Goal: Entertainment & Leisure: Consume media (video, audio)

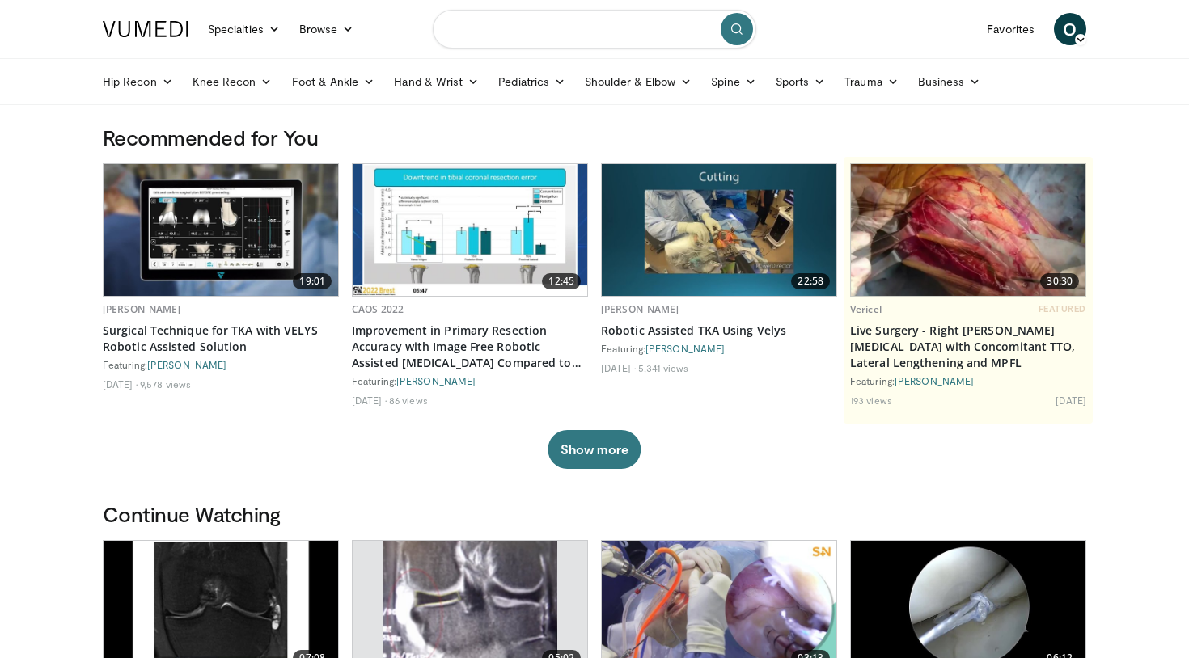
click at [499, 33] on input "Search topics, interventions" at bounding box center [595, 29] width 324 height 39
type input "**********"
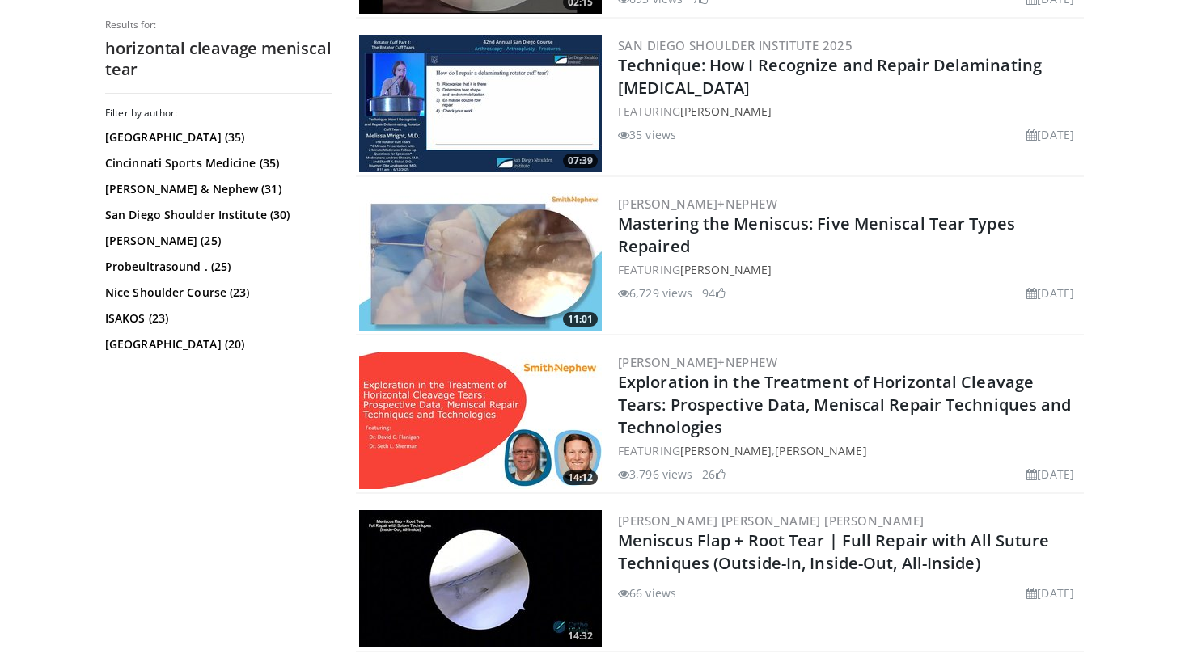
scroll to position [3479, 0]
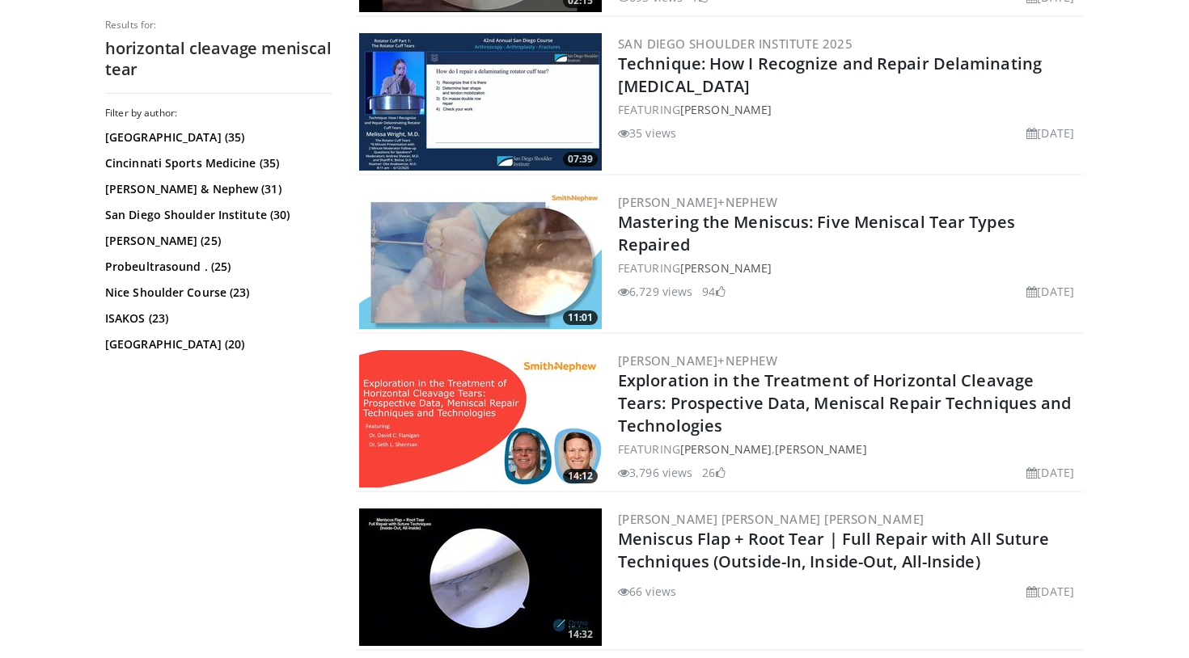
click at [828, 416] on h2 "Exploration in the Treatment of Horizontal Cleavage Tears: Prospective Data, Me…" at bounding box center [849, 404] width 463 height 68
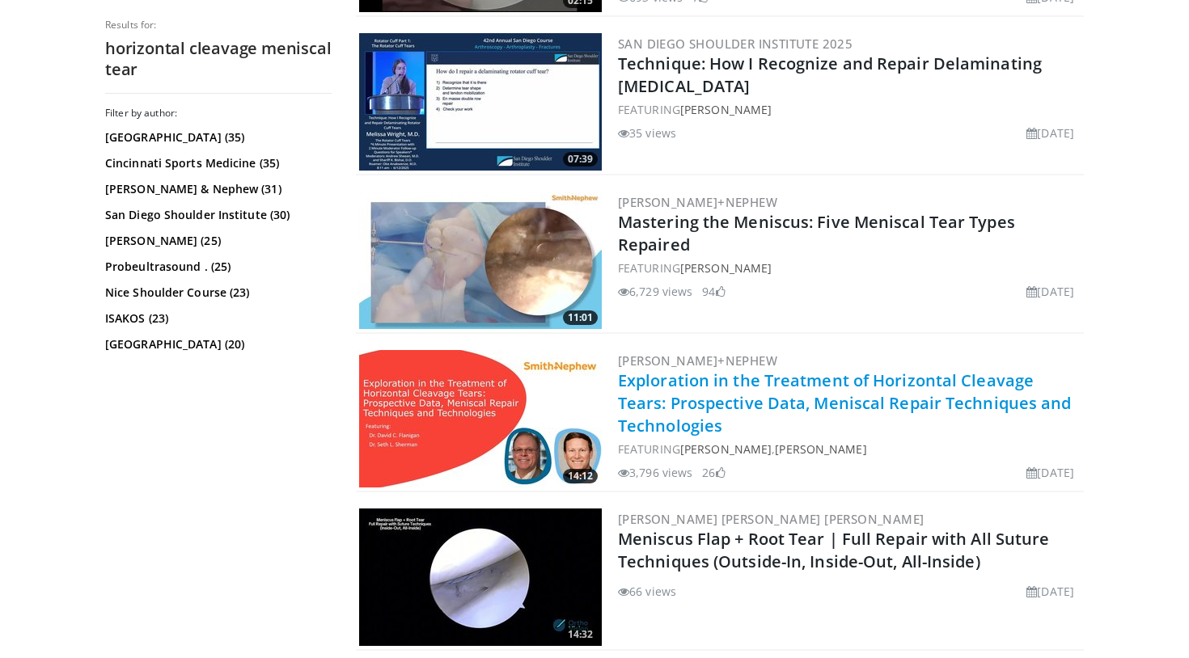
click at [796, 396] on link "Exploration in the Treatment of Horizontal Cleavage Tears: Prospective Data, Me…" at bounding box center [845, 403] width 454 height 67
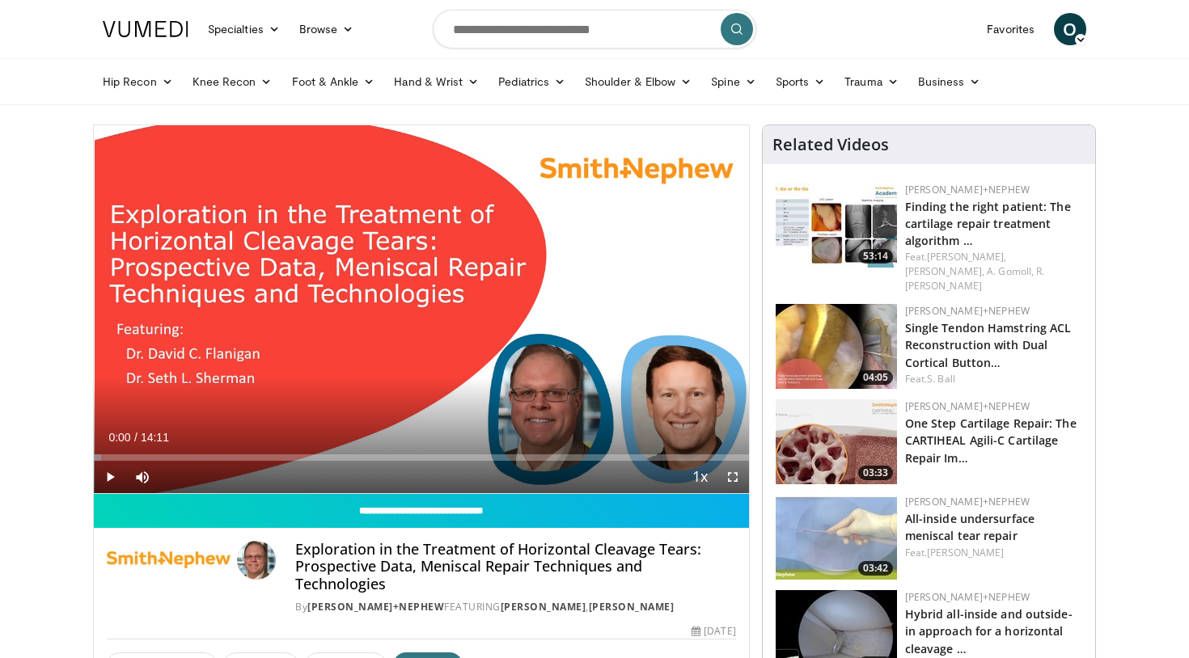
click at [114, 477] on span "Video Player" at bounding box center [110, 477] width 32 height 32
click at [731, 475] on span "Video Player" at bounding box center [733, 477] width 32 height 32
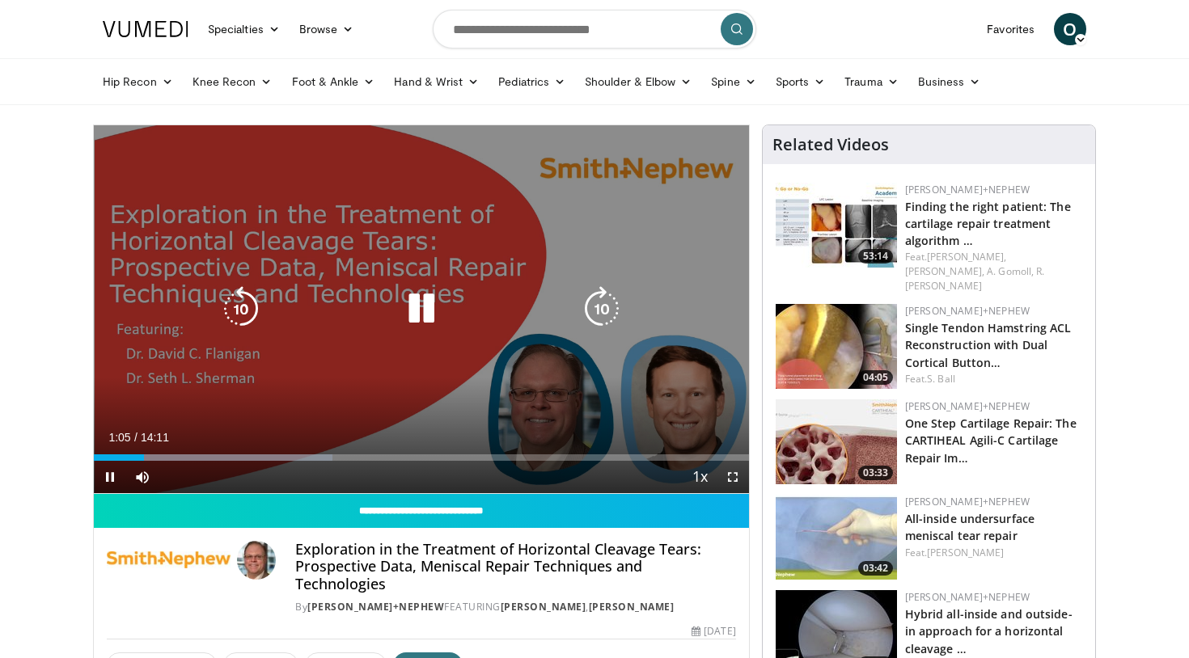
click at [440, 282] on div "10 seconds Tap to unmute" at bounding box center [421, 309] width 655 height 368
click at [425, 311] on icon "Video Player" at bounding box center [421, 308] width 45 height 45
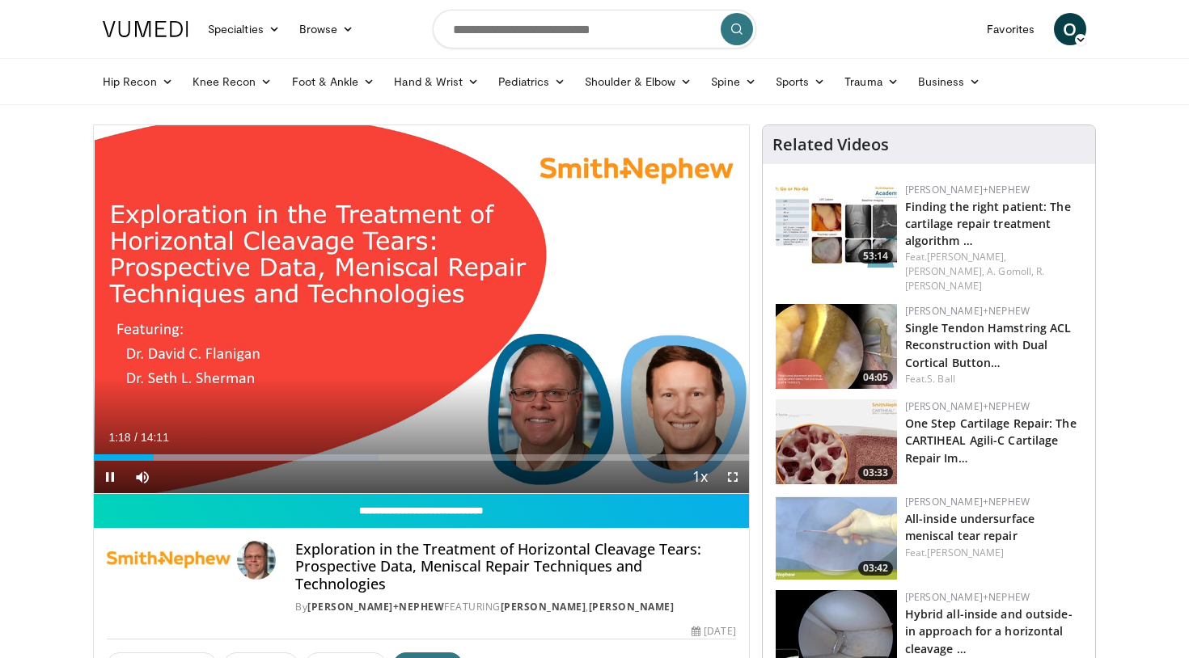
click at [732, 475] on span "Video Player" at bounding box center [733, 477] width 32 height 32
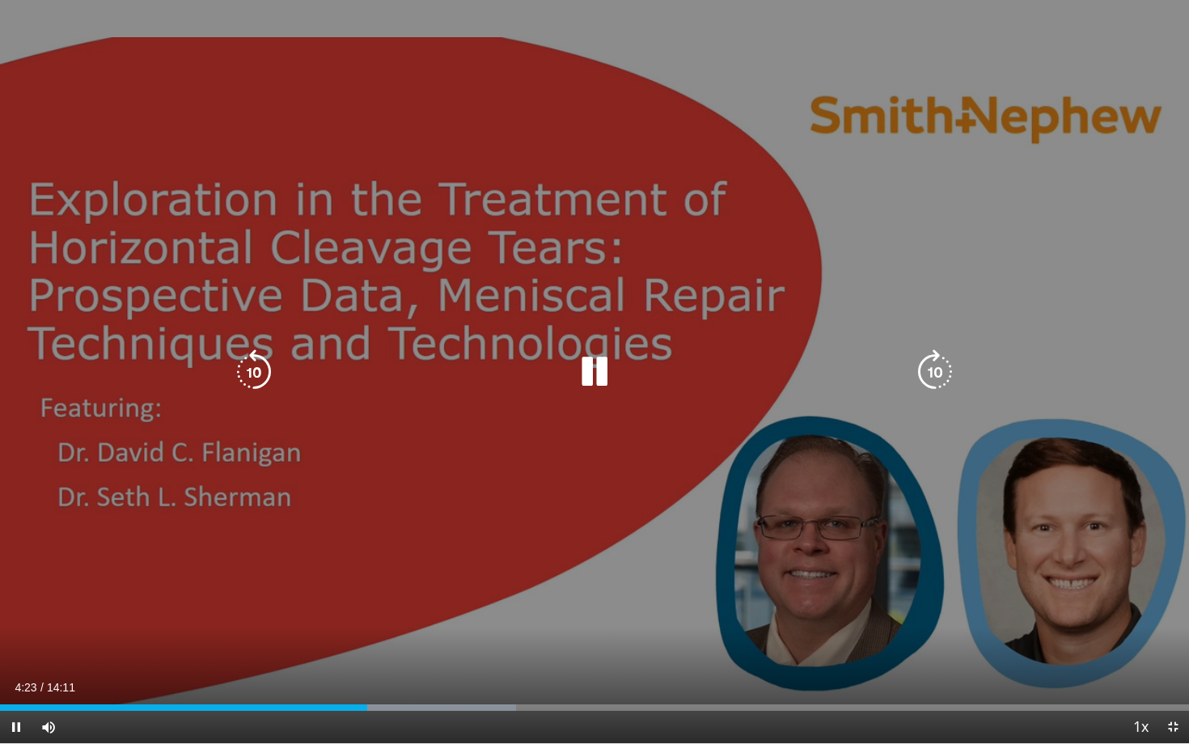
click at [176, 12] on div "10 seconds Tap to unmute" at bounding box center [594, 371] width 1189 height 743
click at [159, 21] on div "10 seconds Tap to unmute" at bounding box center [594, 371] width 1189 height 743
click at [76, 11] on div "10 seconds Tap to unmute" at bounding box center [594, 371] width 1189 height 743
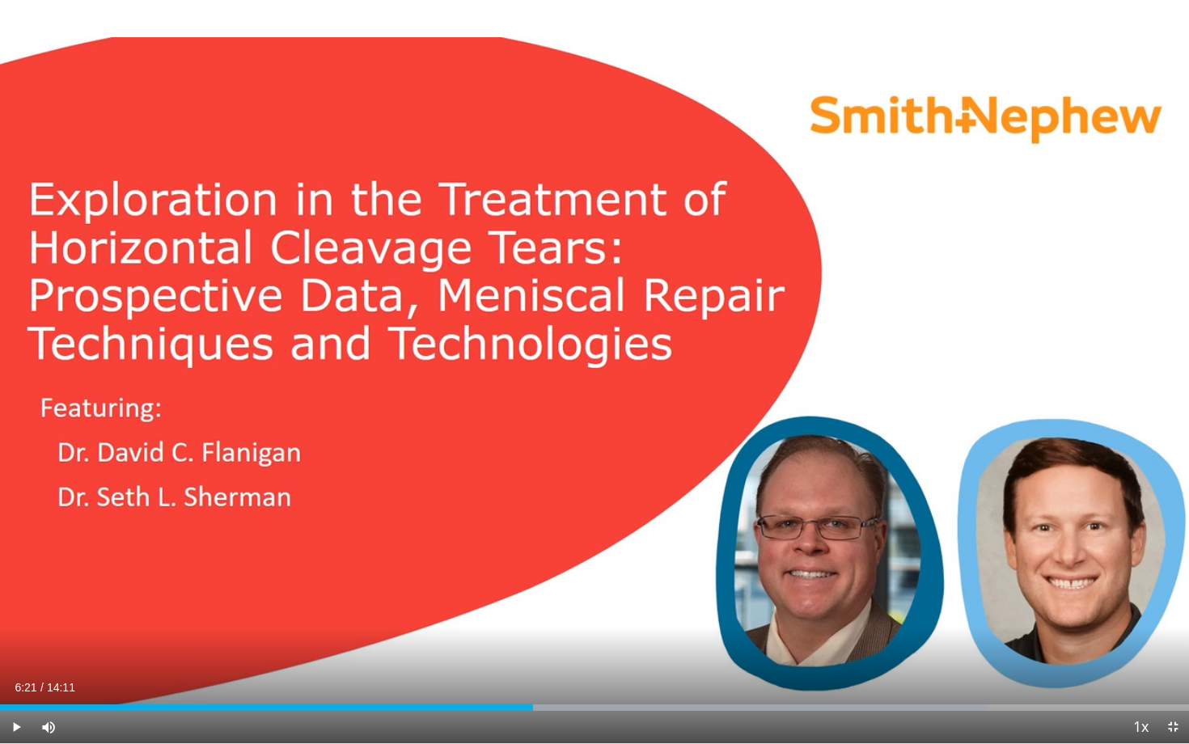
click at [17, 658] on span "Video Player" at bounding box center [16, 727] width 32 height 32
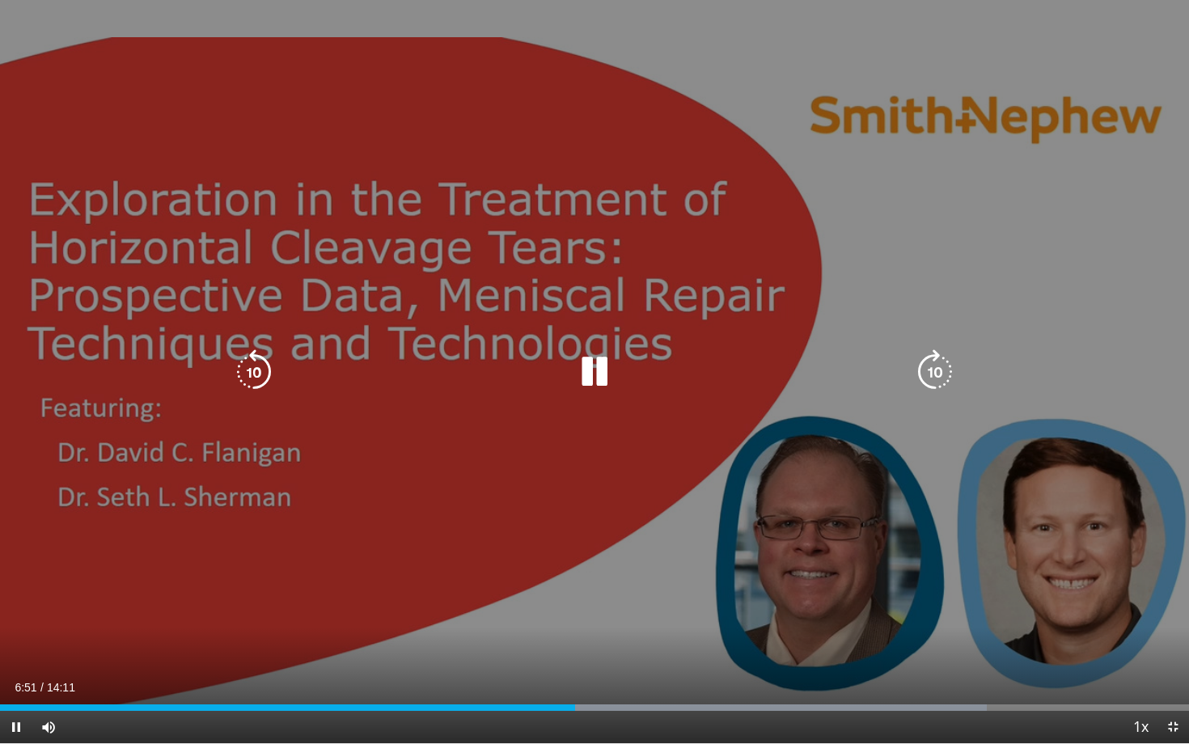
click at [78, 9] on div "10 seconds Tap to unmute" at bounding box center [594, 371] width 1189 height 743
click at [77, 36] on div "10 seconds Tap to unmute" at bounding box center [594, 371] width 1189 height 743
click at [65, 15] on div "10 seconds Tap to unmute" at bounding box center [594, 371] width 1189 height 743
click at [102, 9] on div "10 seconds Tap to unmute" at bounding box center [594, 371] width 1189 height 743
click at [216, 6] on div "10 seconds Tap to unmute" at bounding box center [594, 371] width 1189 height 743
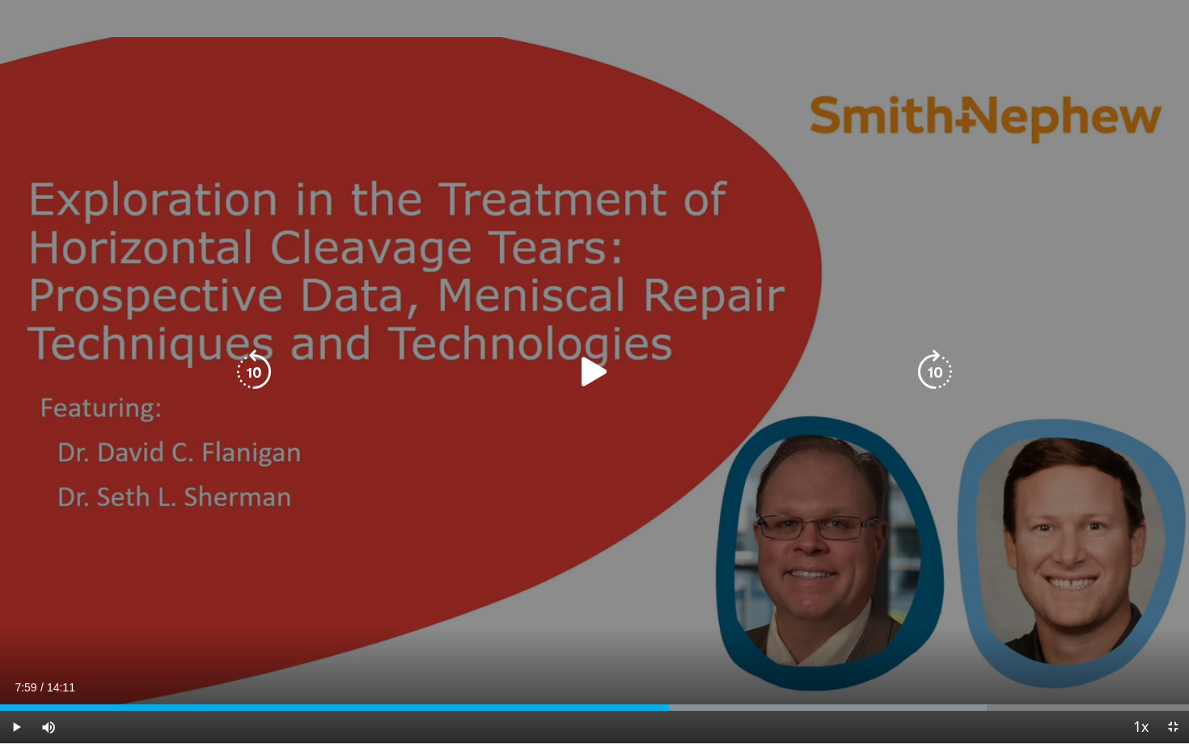
click at [198, 7] on div "10 seconds Tap to unmute" at bounding box center [594, 371] width 1189 height 743
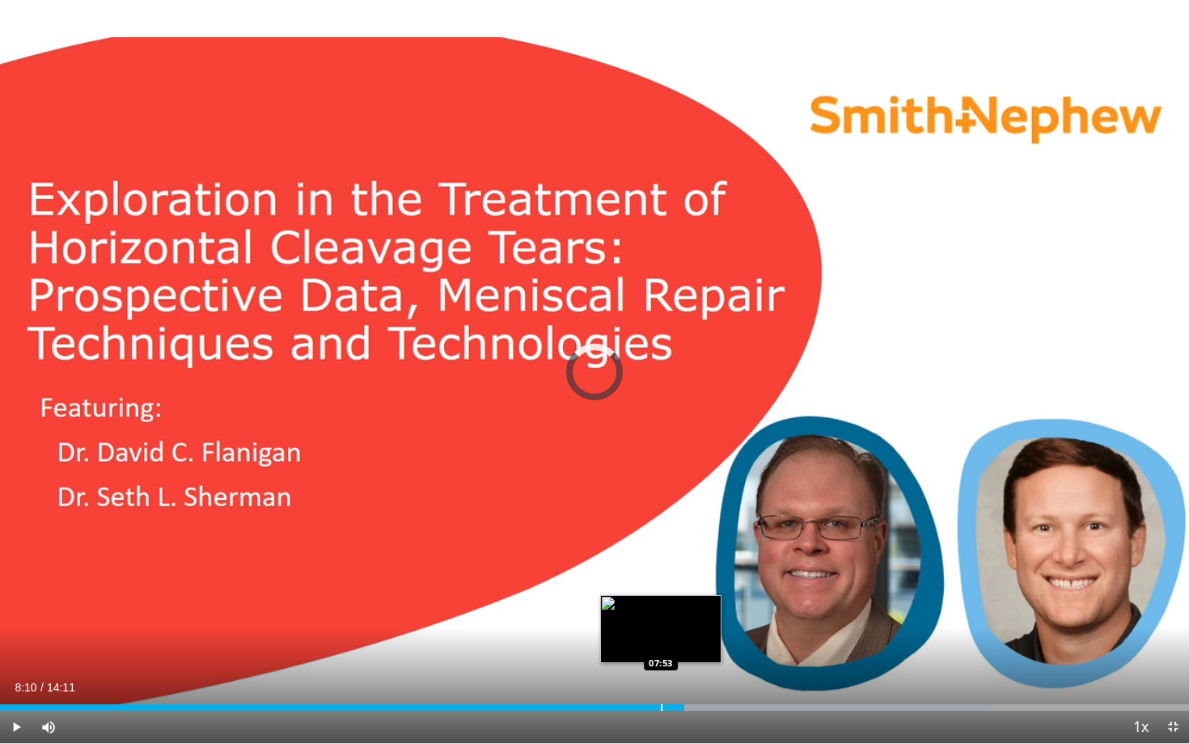
drag, startPoint x: 684, startPoint y: 706, endPoint x: 660, endPoint y: 709, distance: 24.4
click at [660, 658] on div "Loaded : 83.33% 07:54 07:53" at bounding box center [594, 707] width 1189 height 6
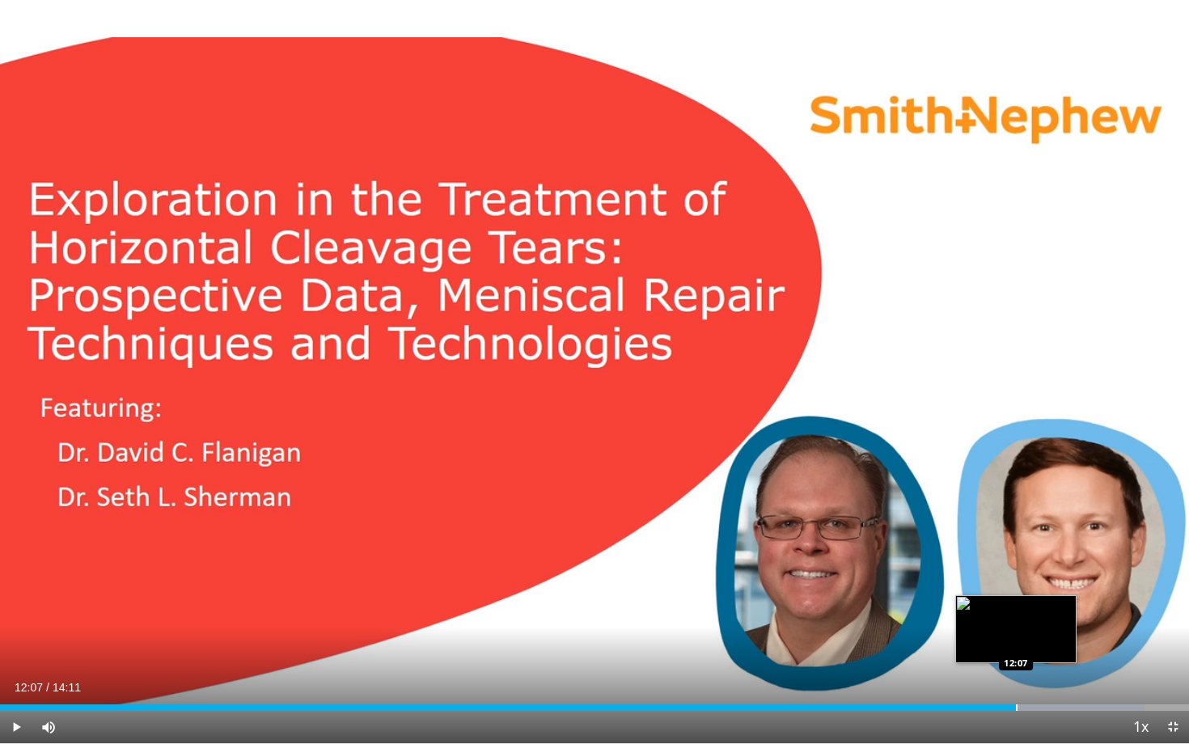
drag, startPoint x: 1058, startPoint y: 709, endPoint x: 1016, endPoint y: 710, distance: 42.1
click at [1016, 658] on div "Progress Bar" at bounding box center [1017, 707] width 2 height 6
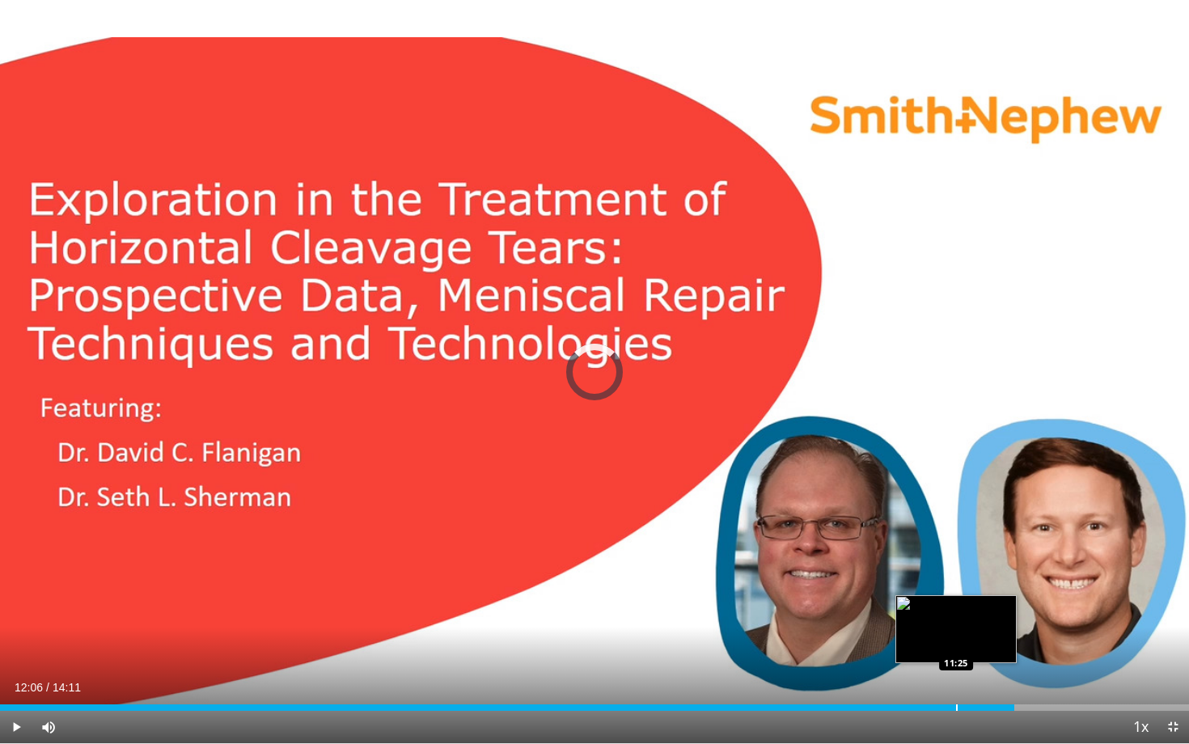
drag, startPoint x: 1014, startPoint y: 709, endPoint x: 956, endPoint y: 704, distance: 58.4
click at [956, 658] on div "Progress Bar" at bounding box center [957, 707] width 2 height 6
